Goal: Find specific page/section: Find specific page/section

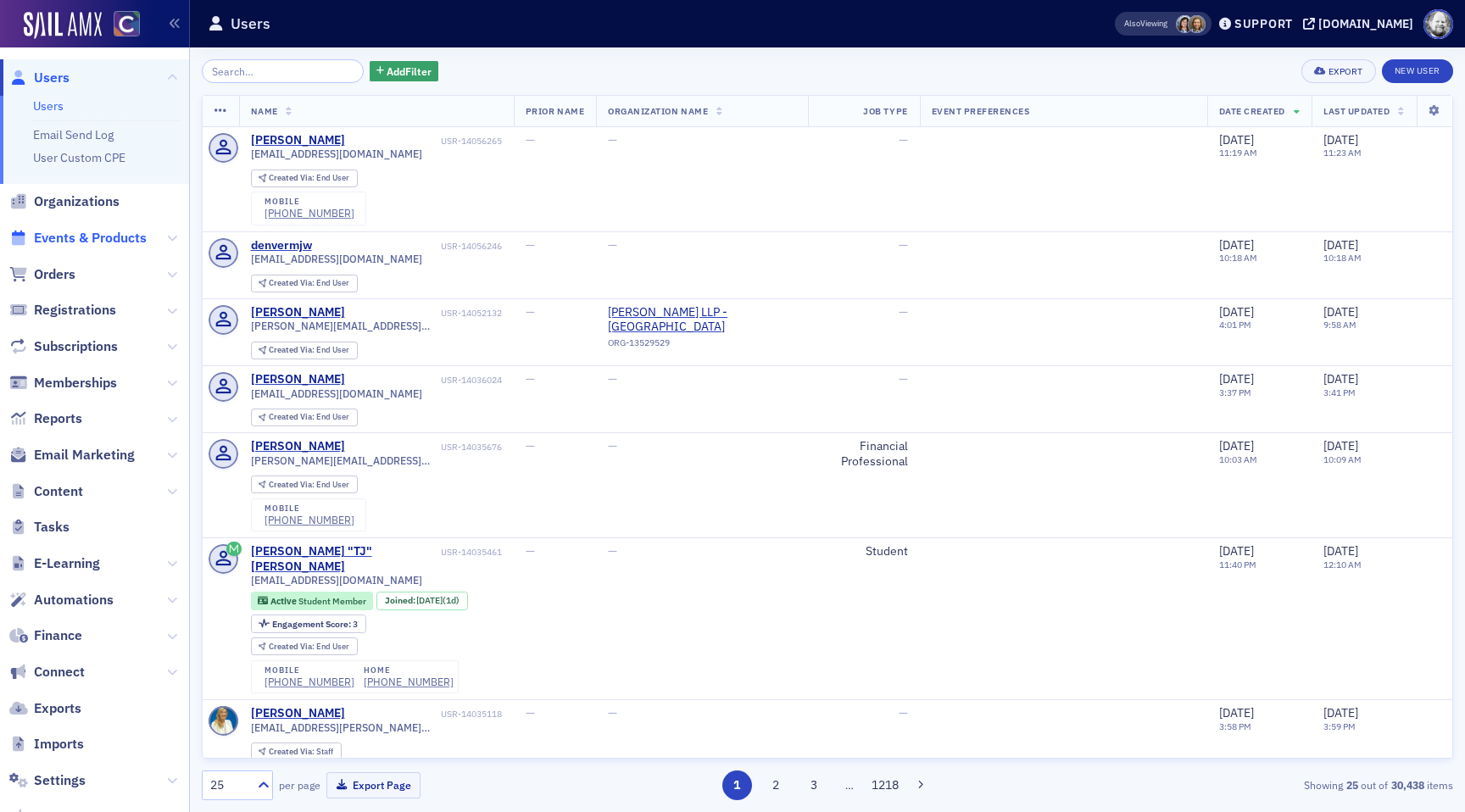
click at [74, 237] on span "Events & Products" at bounding box center [91, 238] width 113 height 18
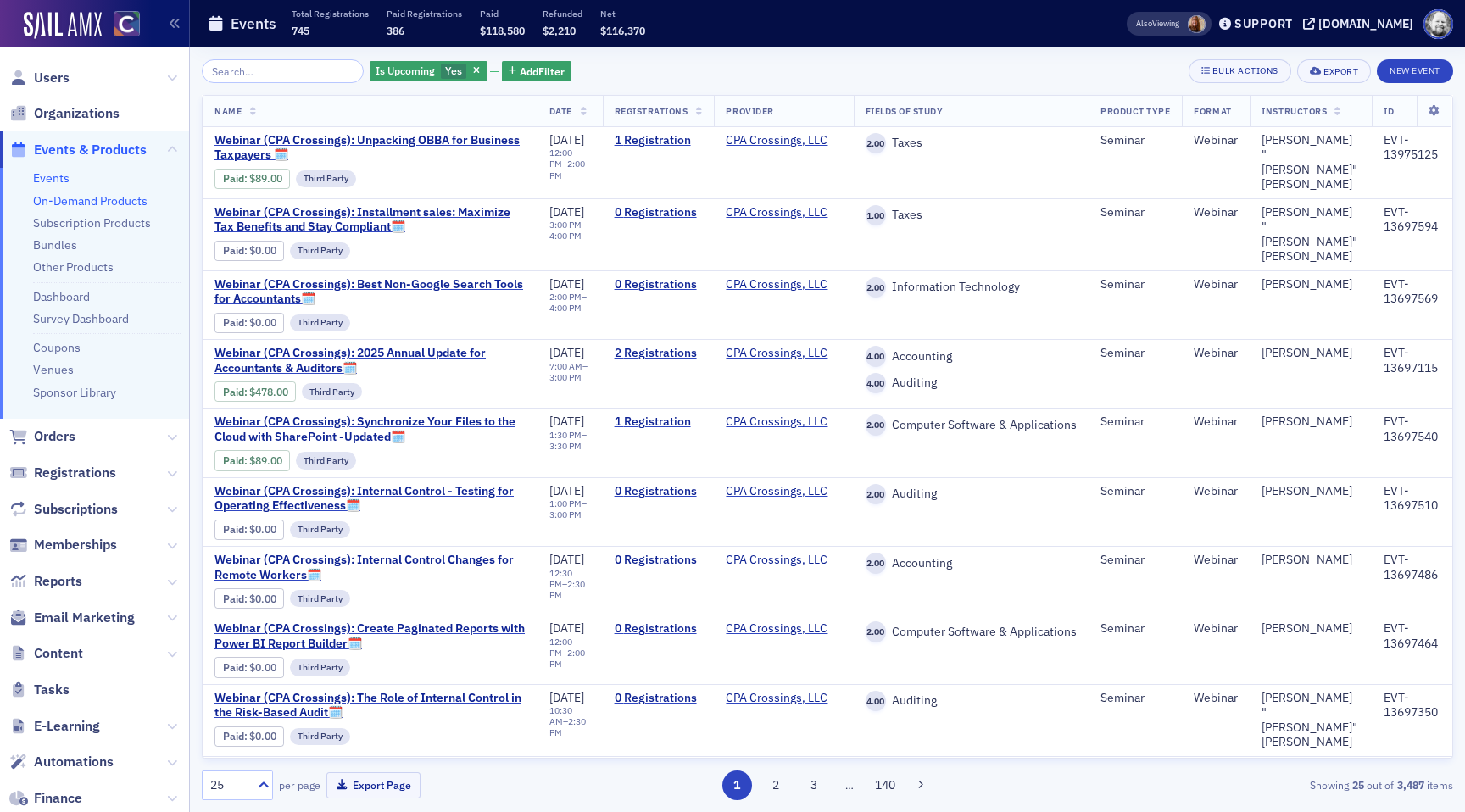
click at [68, 200] on link "On-Demand Products" at bounding box center [91, 201] width 115 height 15
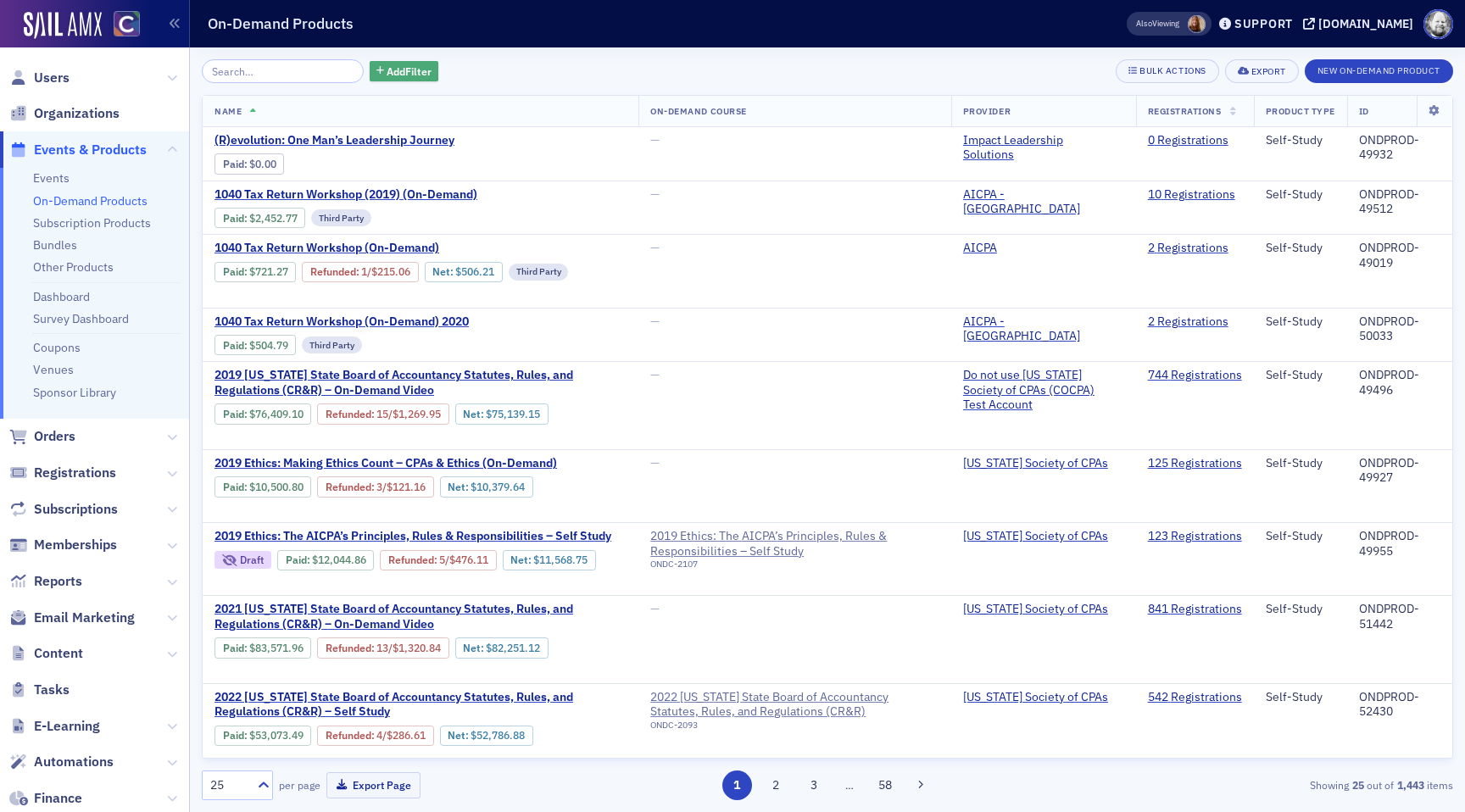
click at [397, 70] on span "Add Filter" at bounding box center [409, 71] width 45 height 15
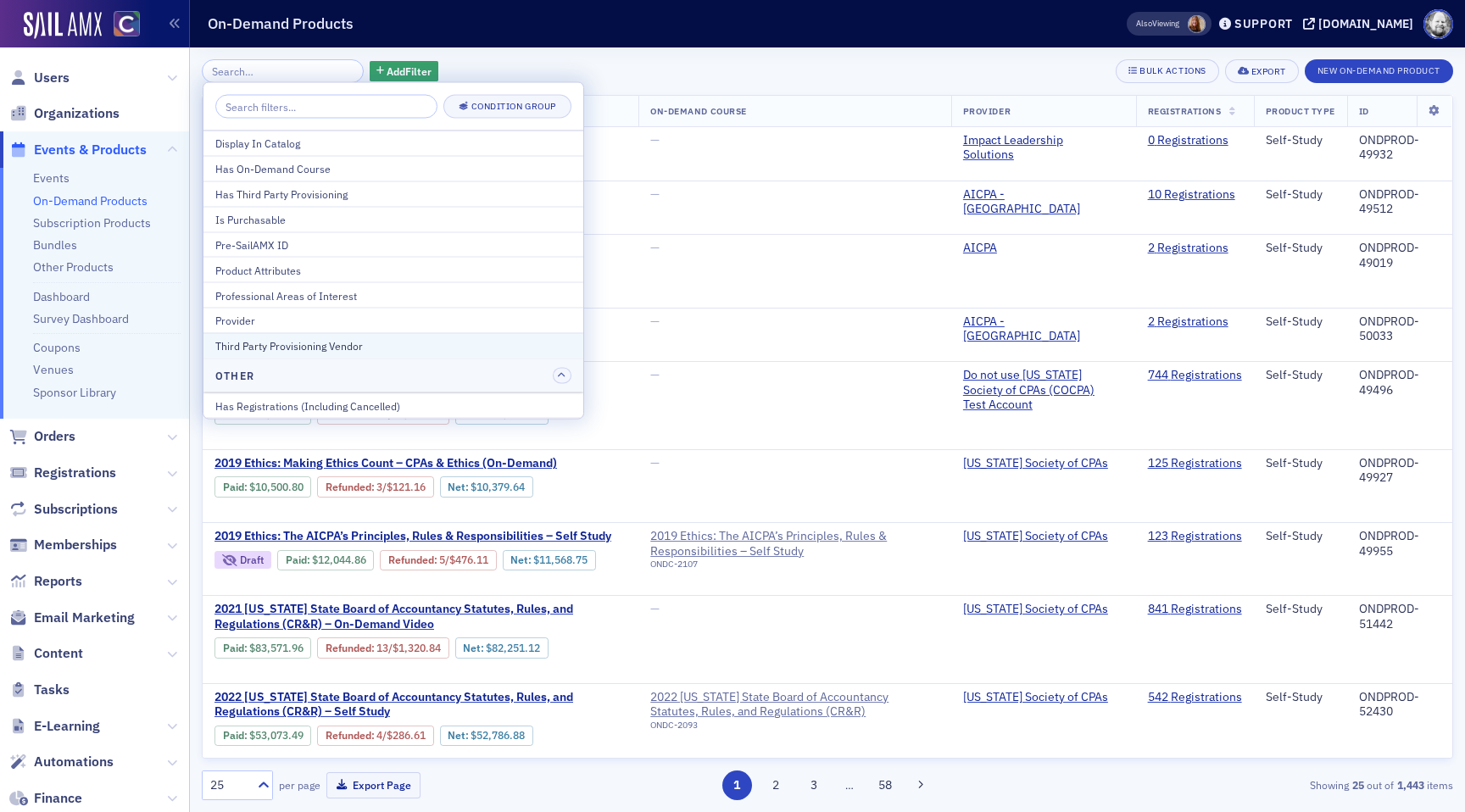
click at [383, 343] on div "Third Party Provisioning Vendor" at bounding box center [393, 346] width 356 height 15
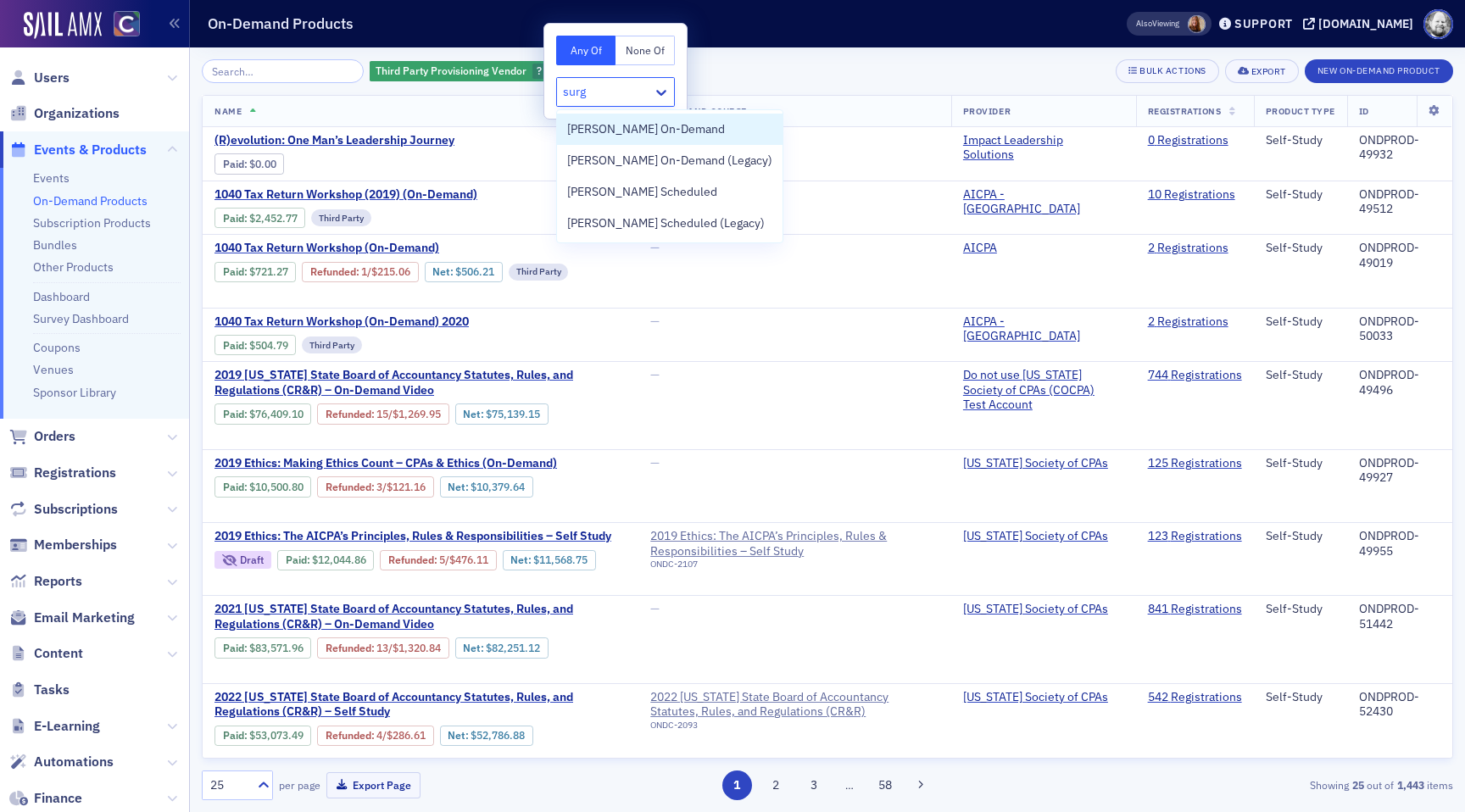
type input "surge"
click at [617, 137] on span "[PERSON_NAME] On-Demand" at bounding box center [646, 129] width 157 height 18
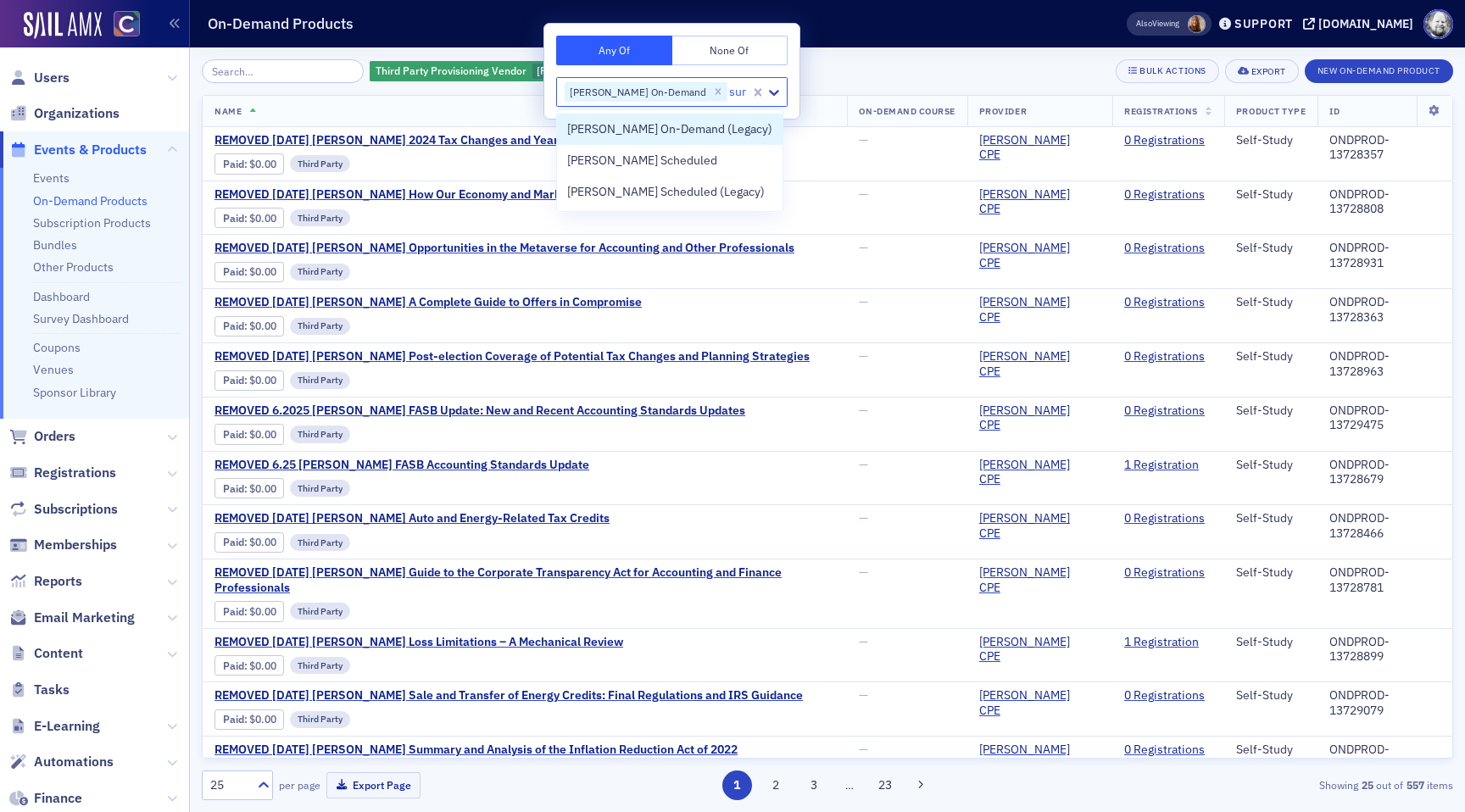
type input "surg"
click at [612, 127] on span "[PERSON_NAME] On-Demand (Legacy)" at bounding box center [670, 129] width 205 height 18
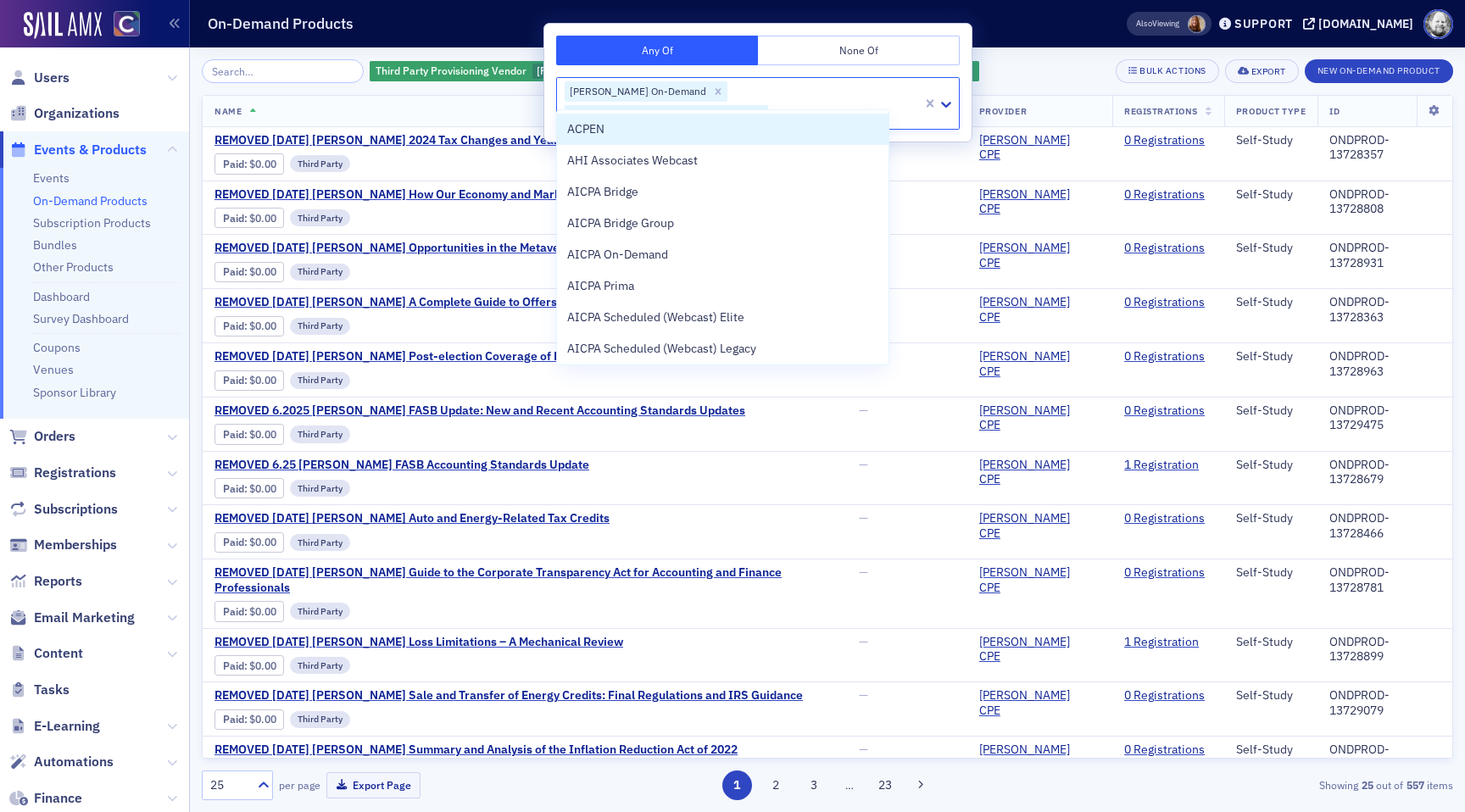
click at [765, 109] on icon "Remove Surgent On-Demand (Legacy)" at bounding box center [758, 115] width 12 height 12
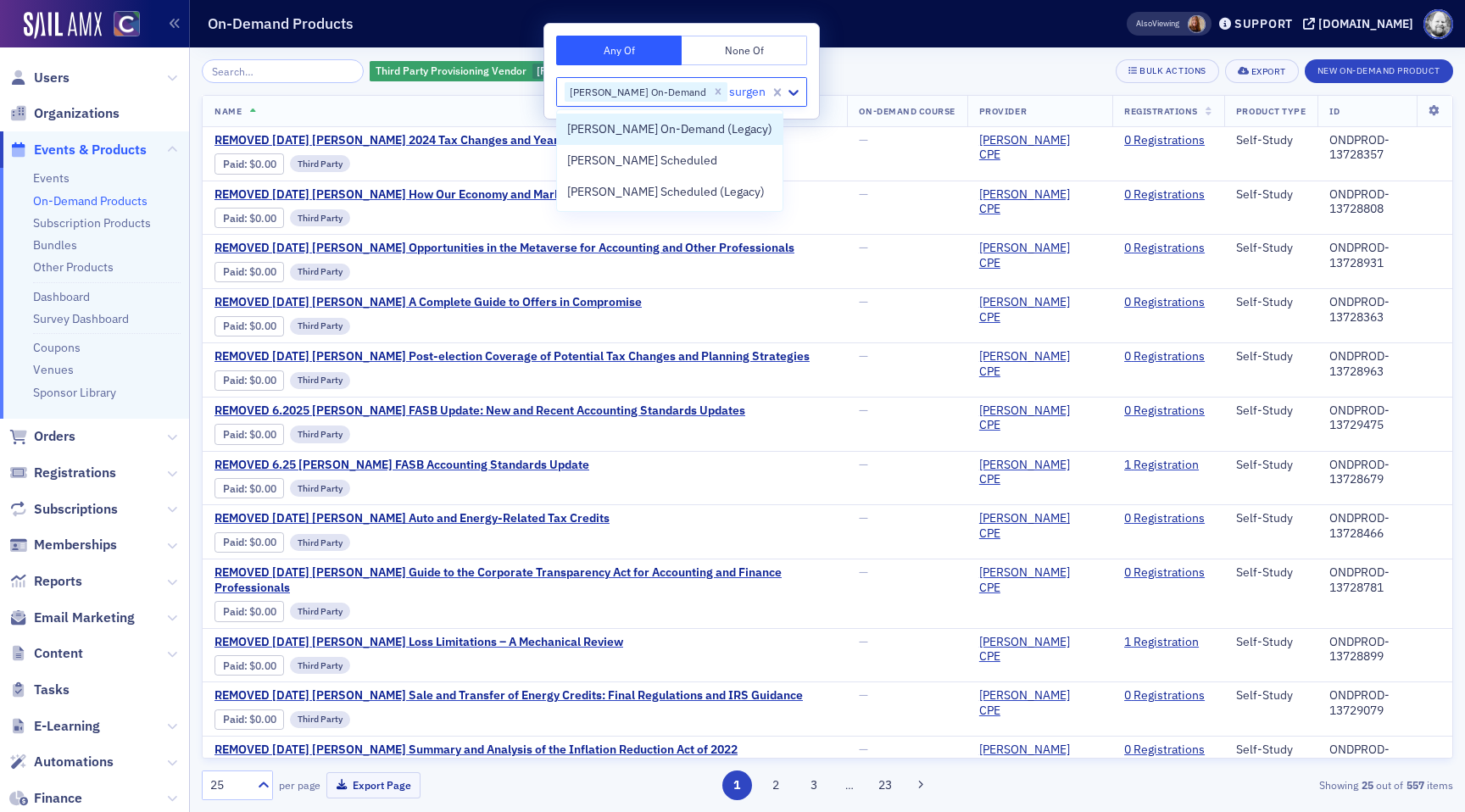
type input "[PERSON_NAME]"
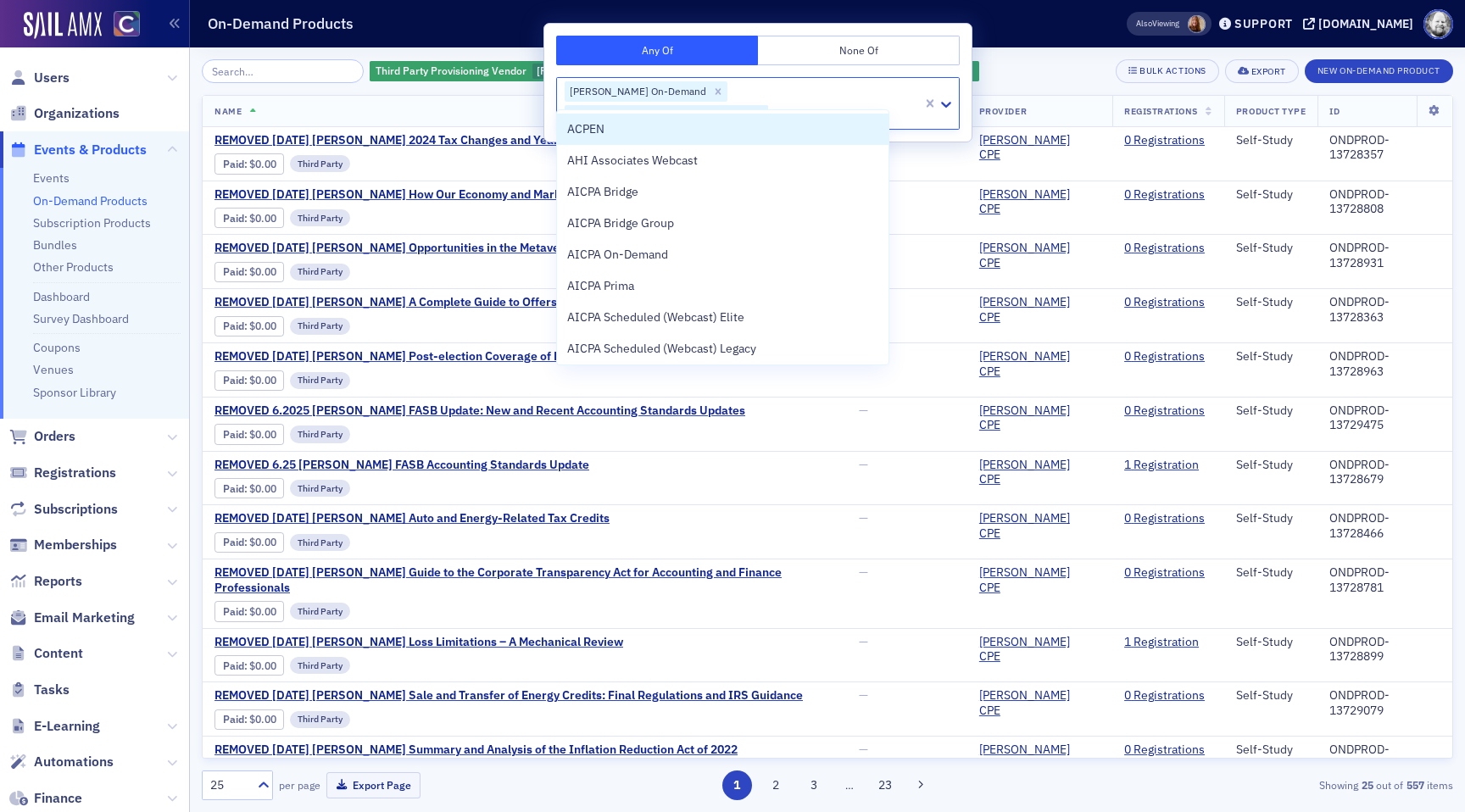
click at [768, 105] on div "Remove Surgent On-Demand (Legacy)" at bounding box center [758, 116] width 18 height 20
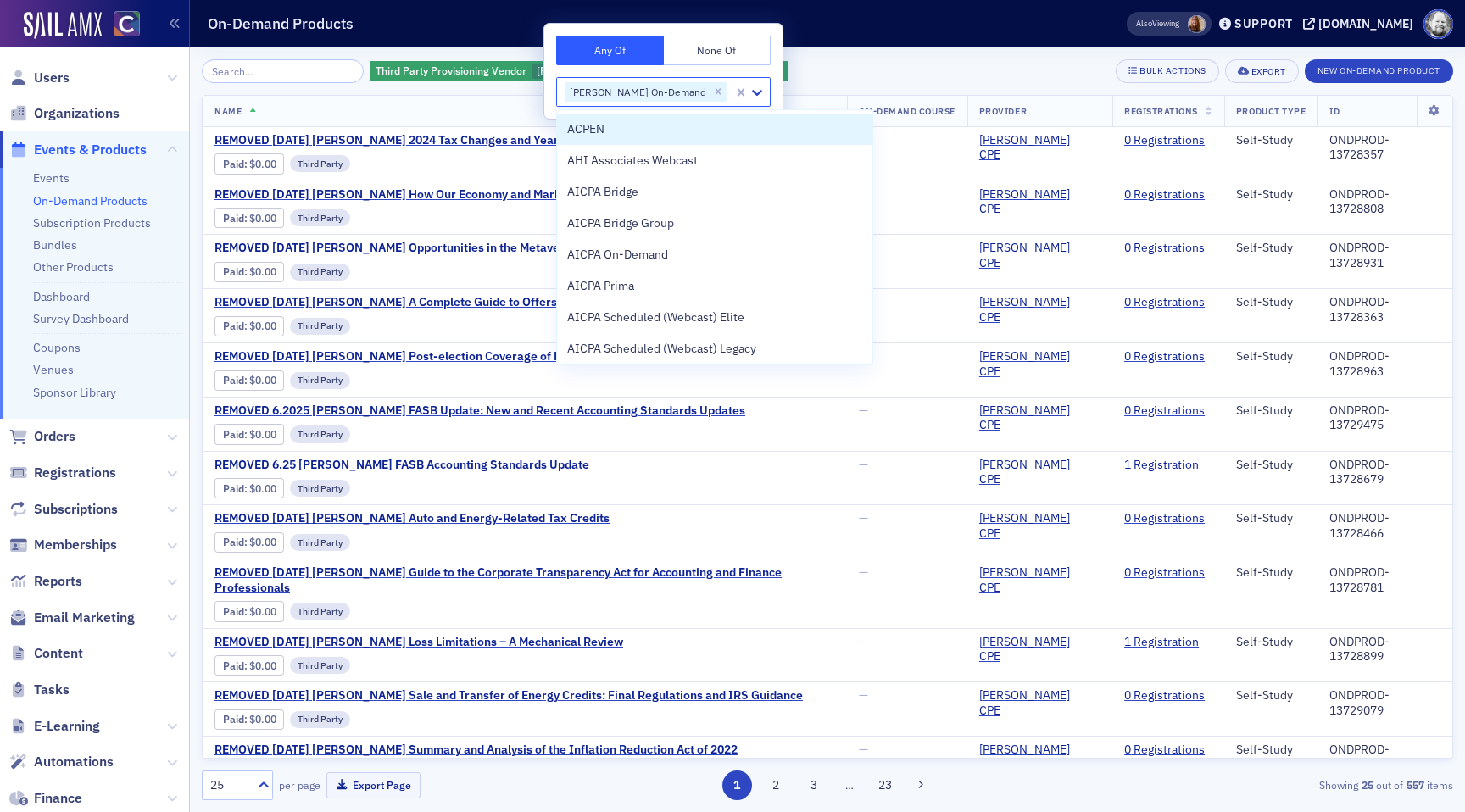
click at [869, 77] on div "Third Party Provisioning Vendor [PERSON_NAME] On-Demand Add Filter Bulk Actions…" at bounding box center [827, 71] width 1251 height 24
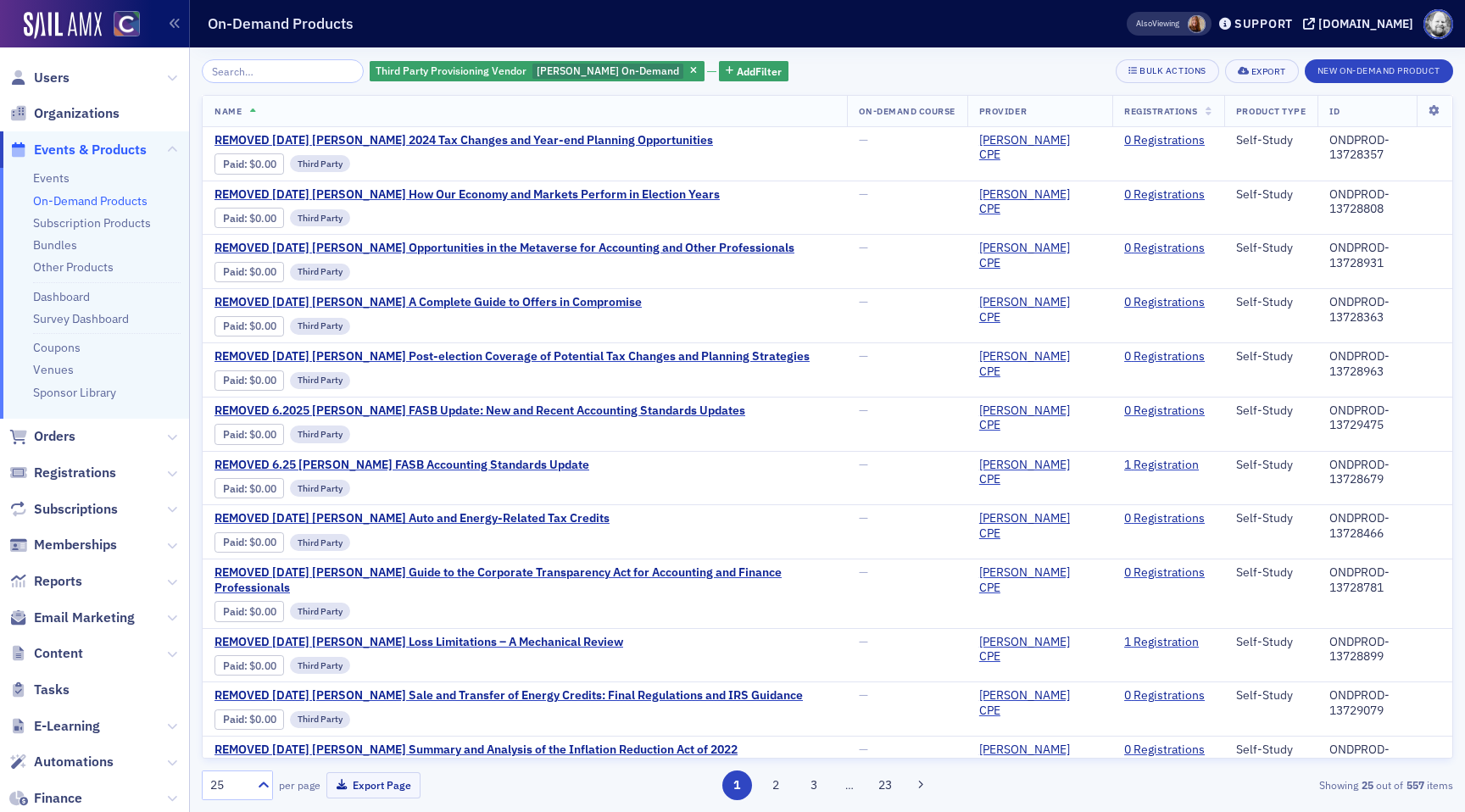
click at [1205, 20] on span at bounding box center [1196, 23] width 18 height 18
